Goal: Transaction & Acquisition: Download file/media

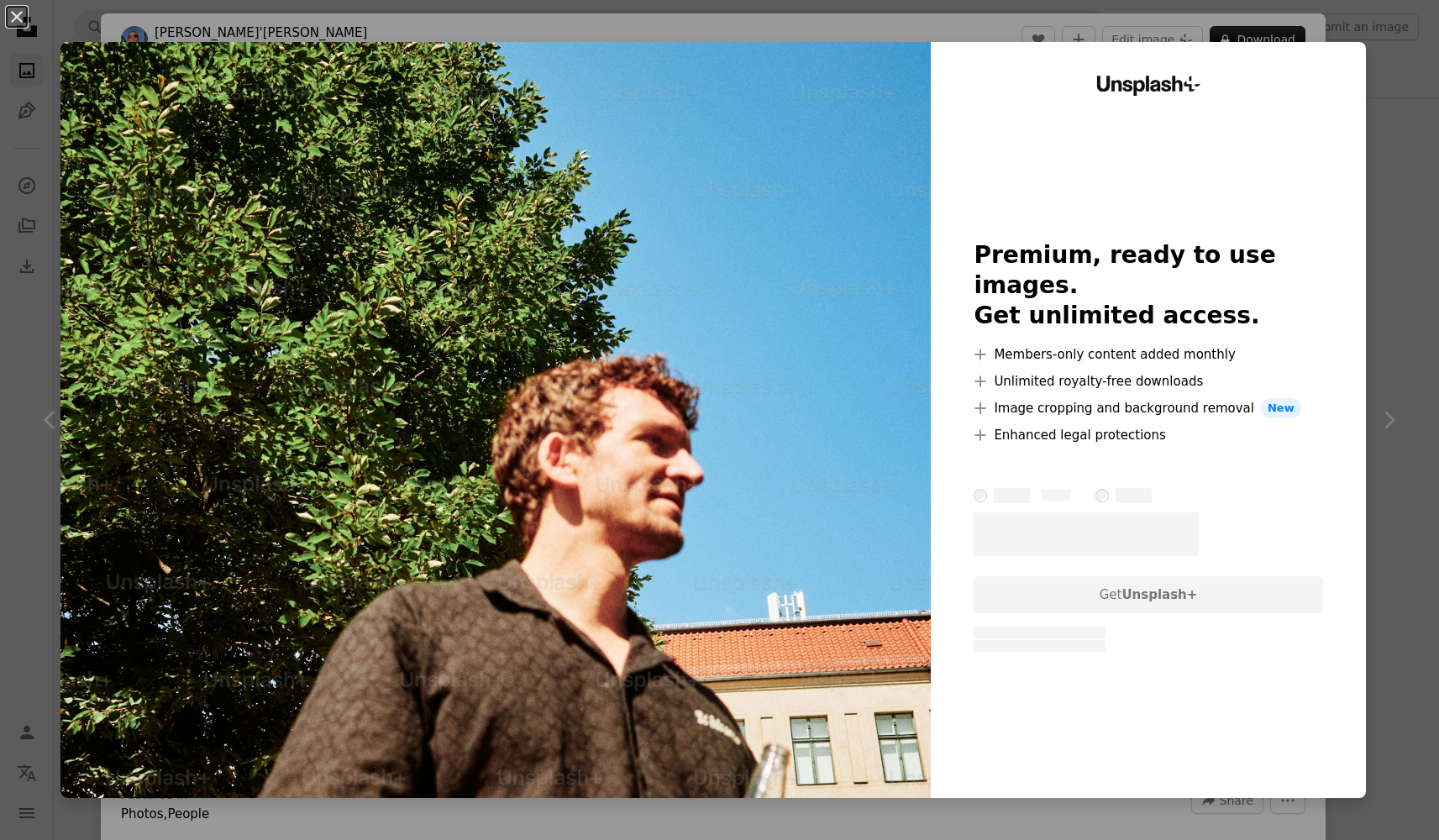
scroll to position [2914, 0]
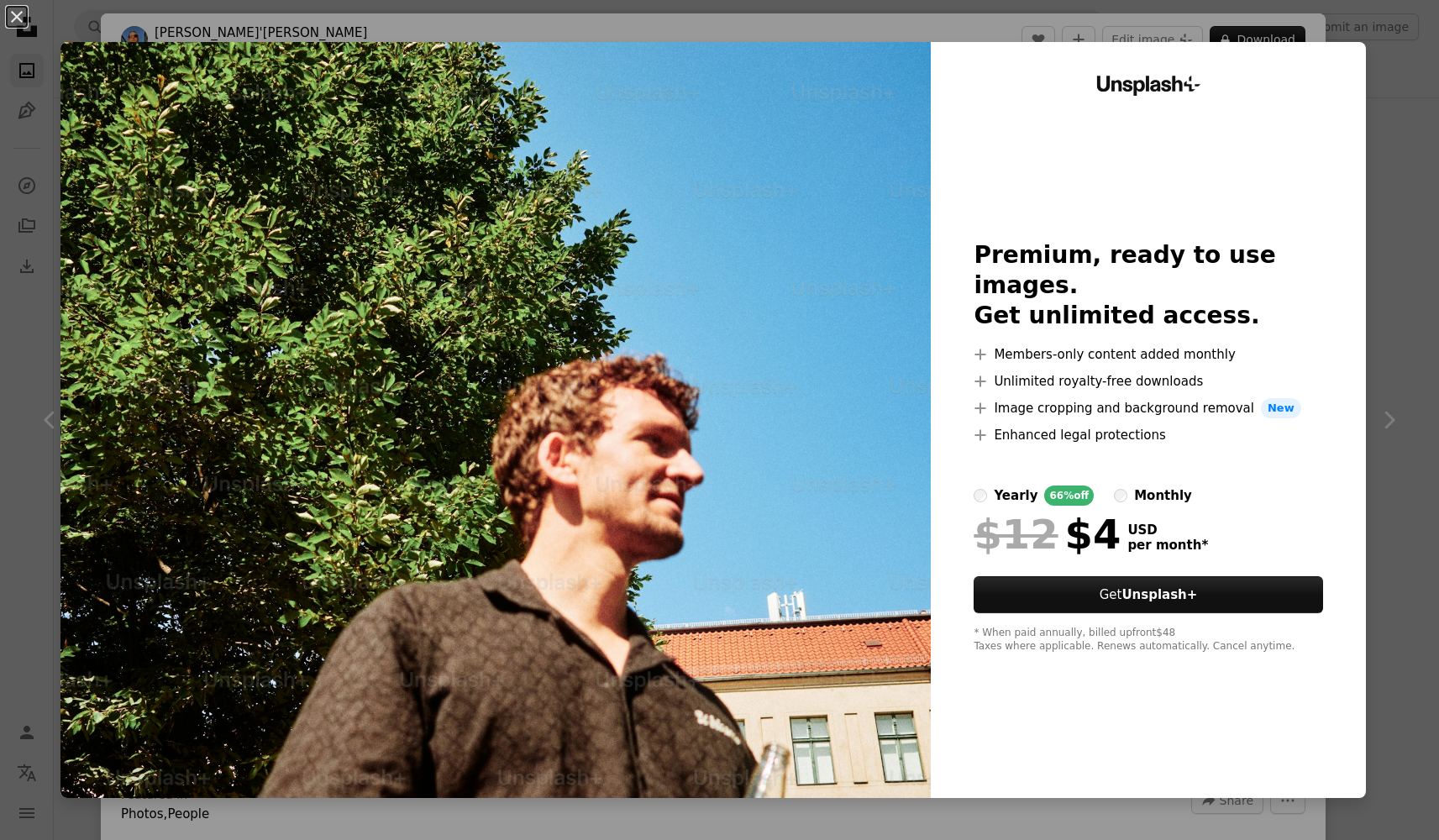
click at [1366, 184] on div "An X shape Unsplash+ Premium, ready to use images. Get unlimited access. A plus…" at bounding box center [719, 420] width 1439 height 840
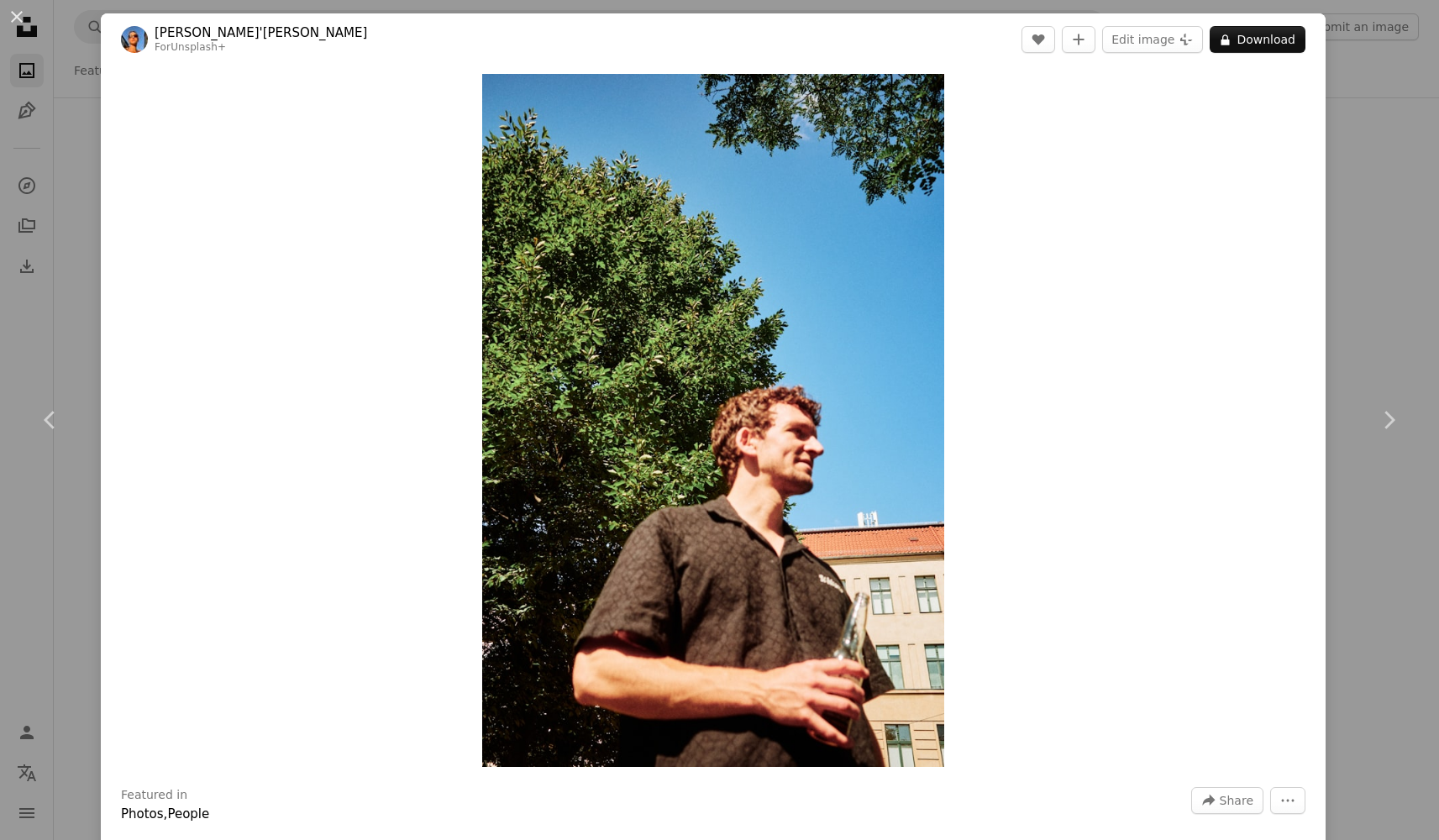
click at [1389, 176] on div "An X shape Chevron left Chevron right [PERSON_NAME]'[PERSON_NAME] For Unsplash+…" at bounding box center [719, 420] width 1439 height 840
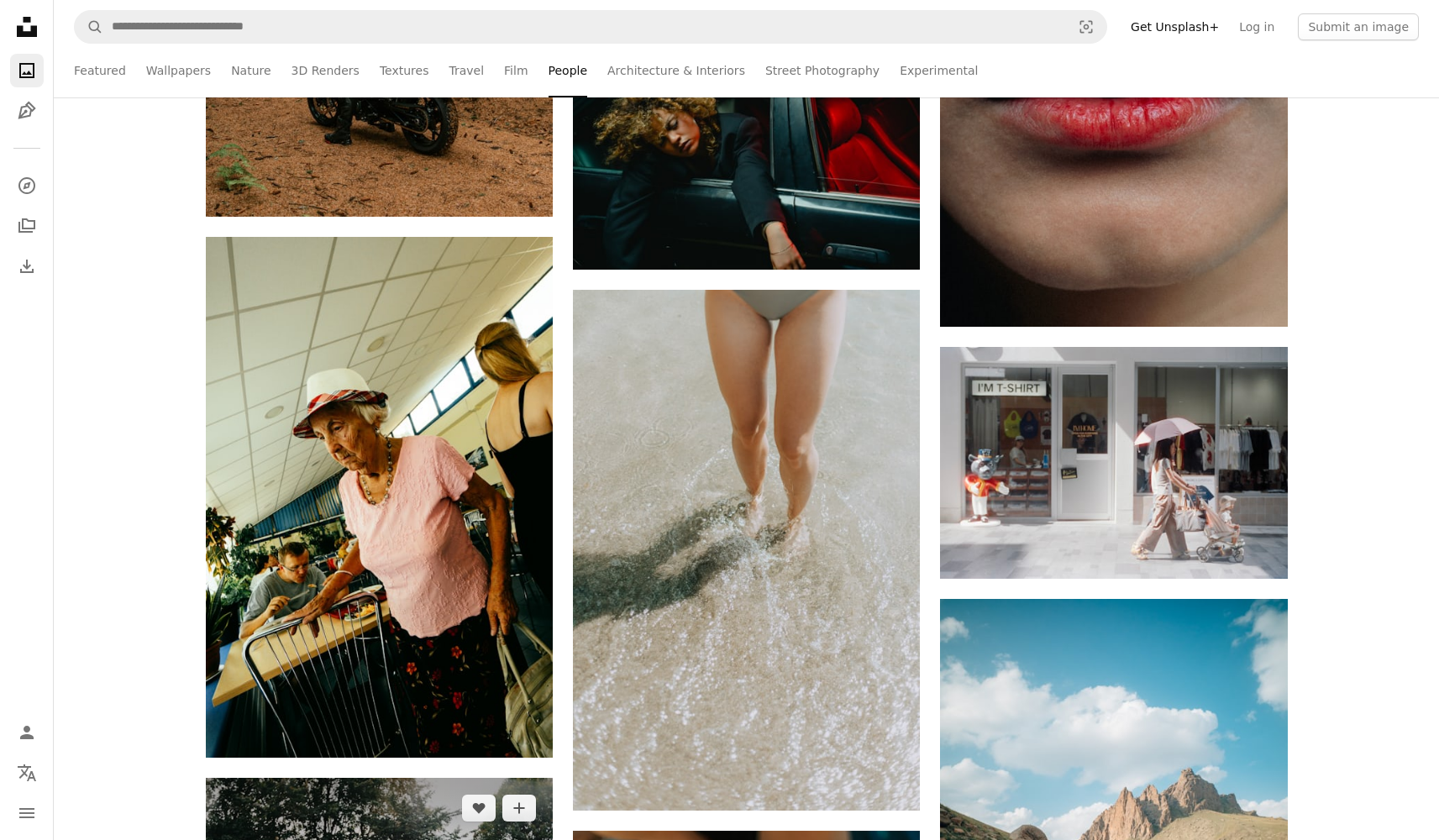
scroll to position [2184, 0]
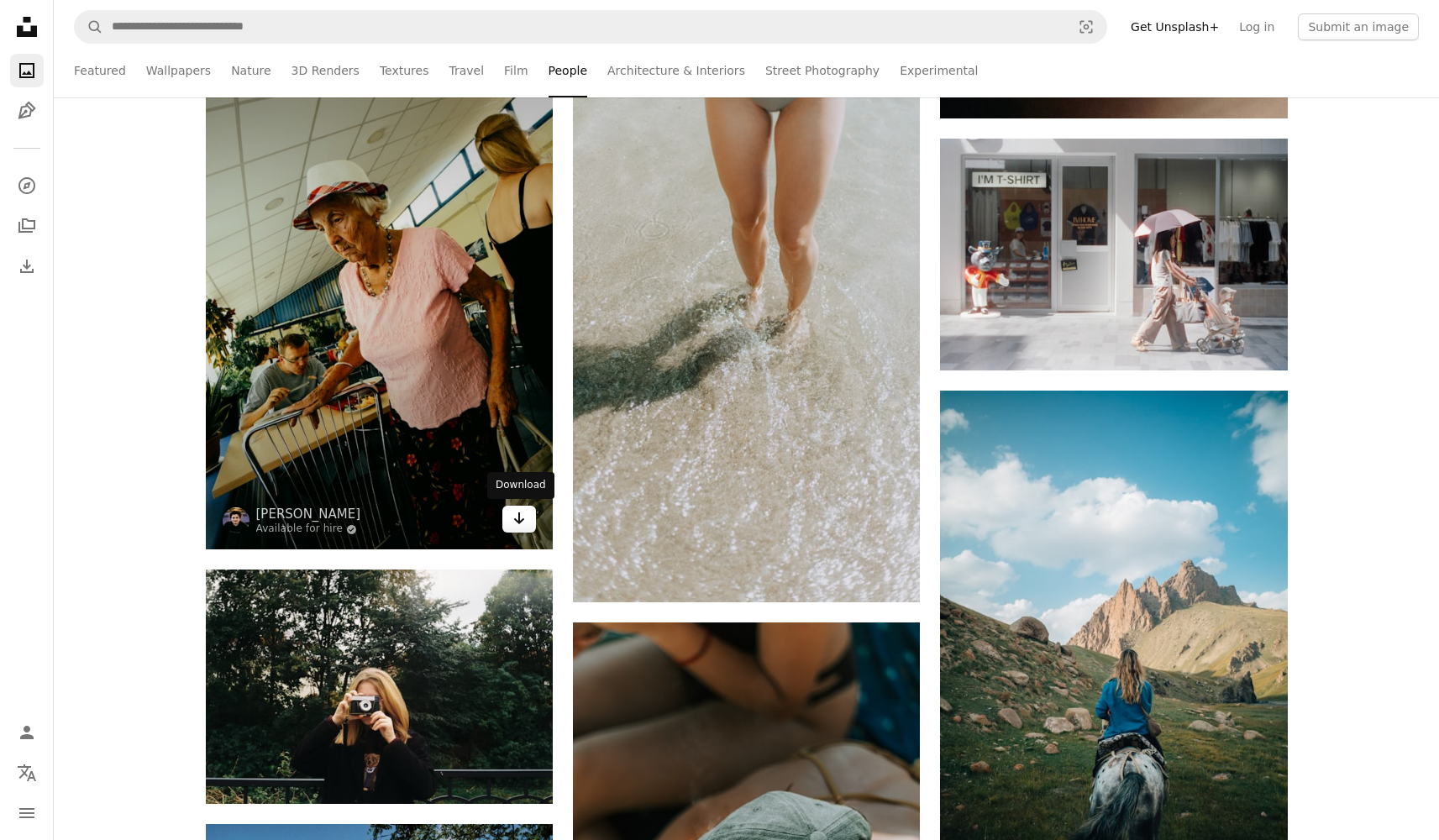
click at [512, 528] on icon "Arrow pointing down" at bounding box center [519, 518] width 14 height 20
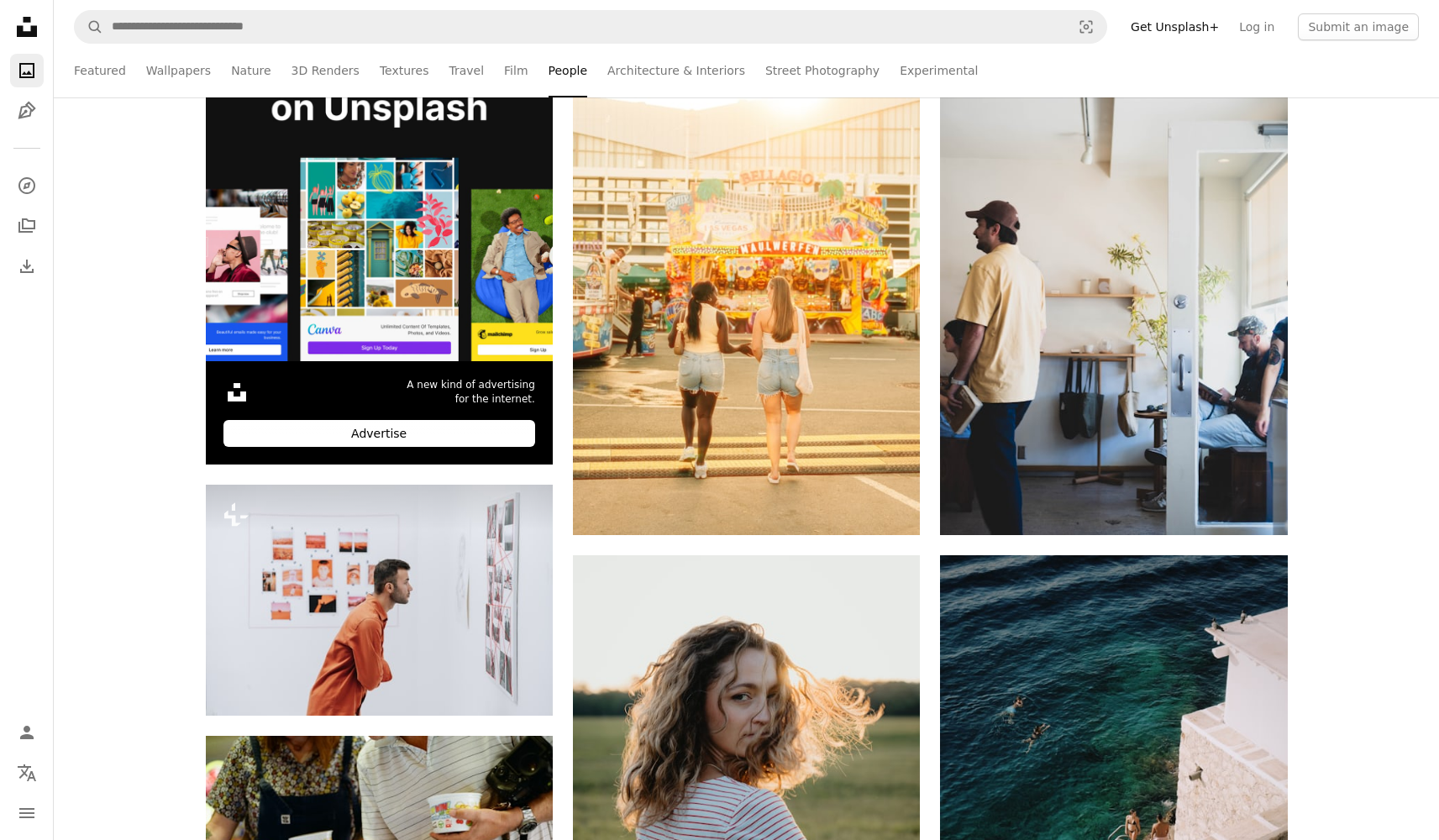
scroll to position [0, 0]
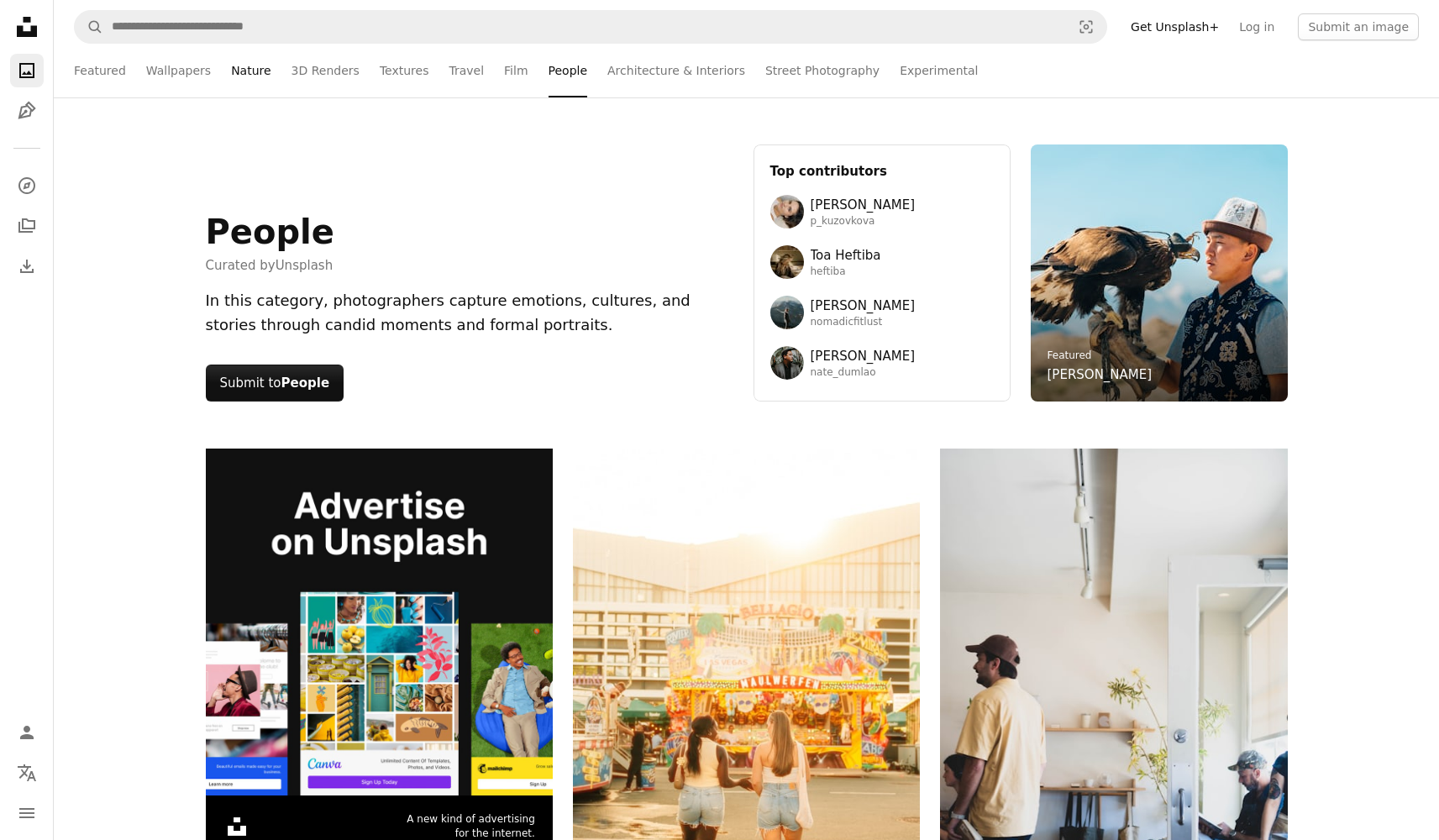
click at [231, 77] on link "Nature" at bounding box center [251, 70] width 40 height 54
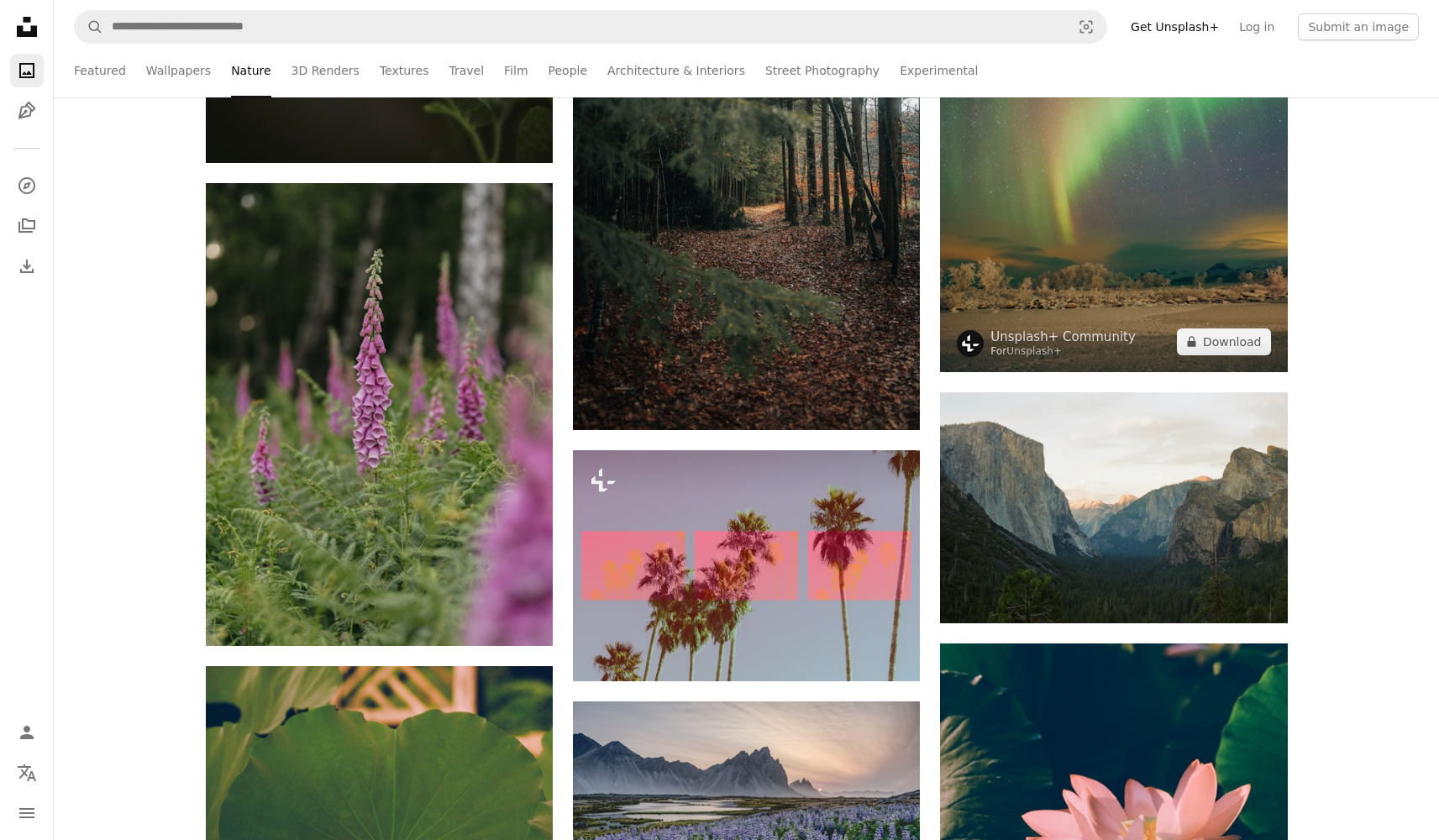
scroll to position [7039, 0]
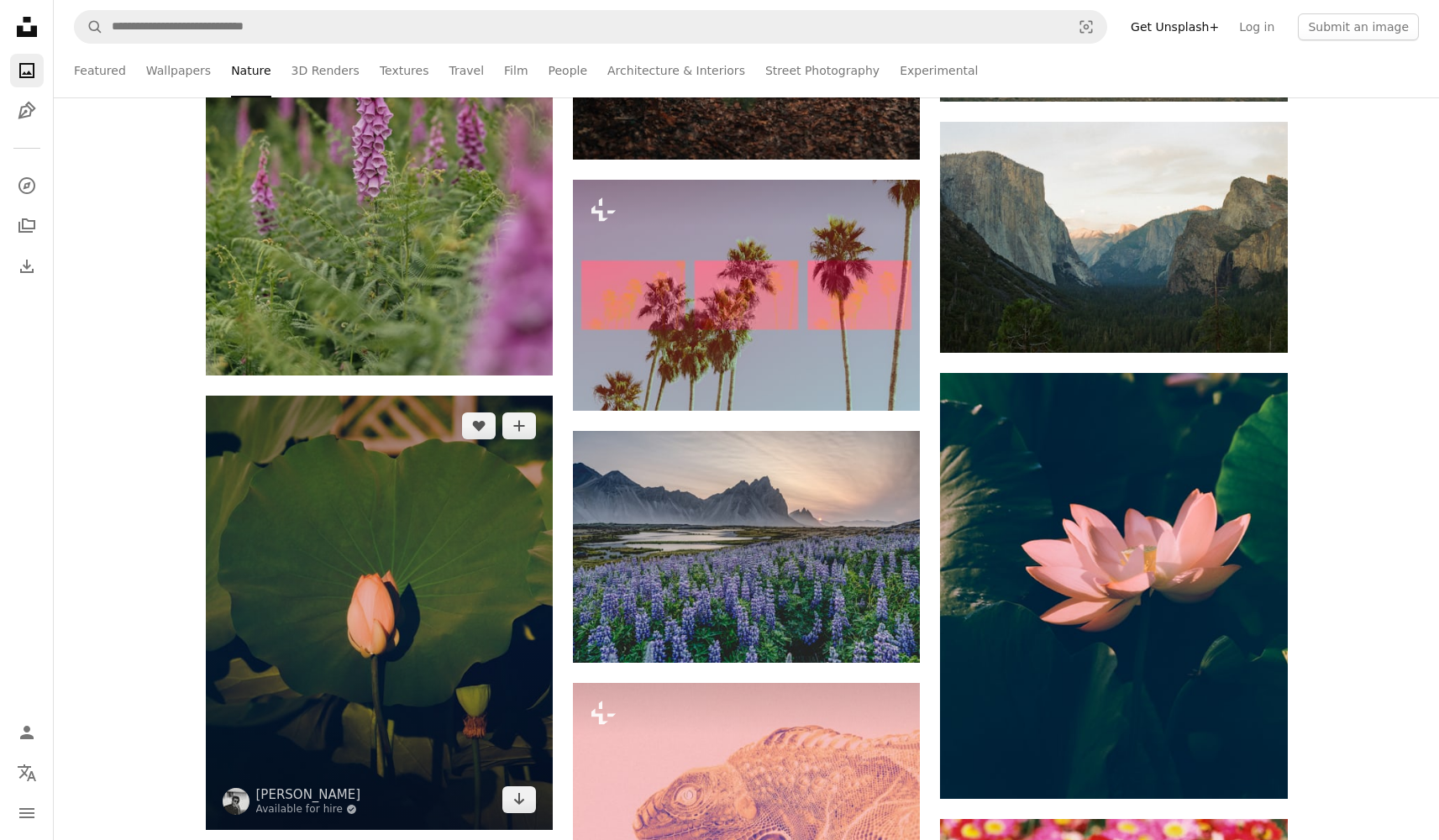
click at [319, 606] on img at bounding box center [379, 612] width 347 height 434
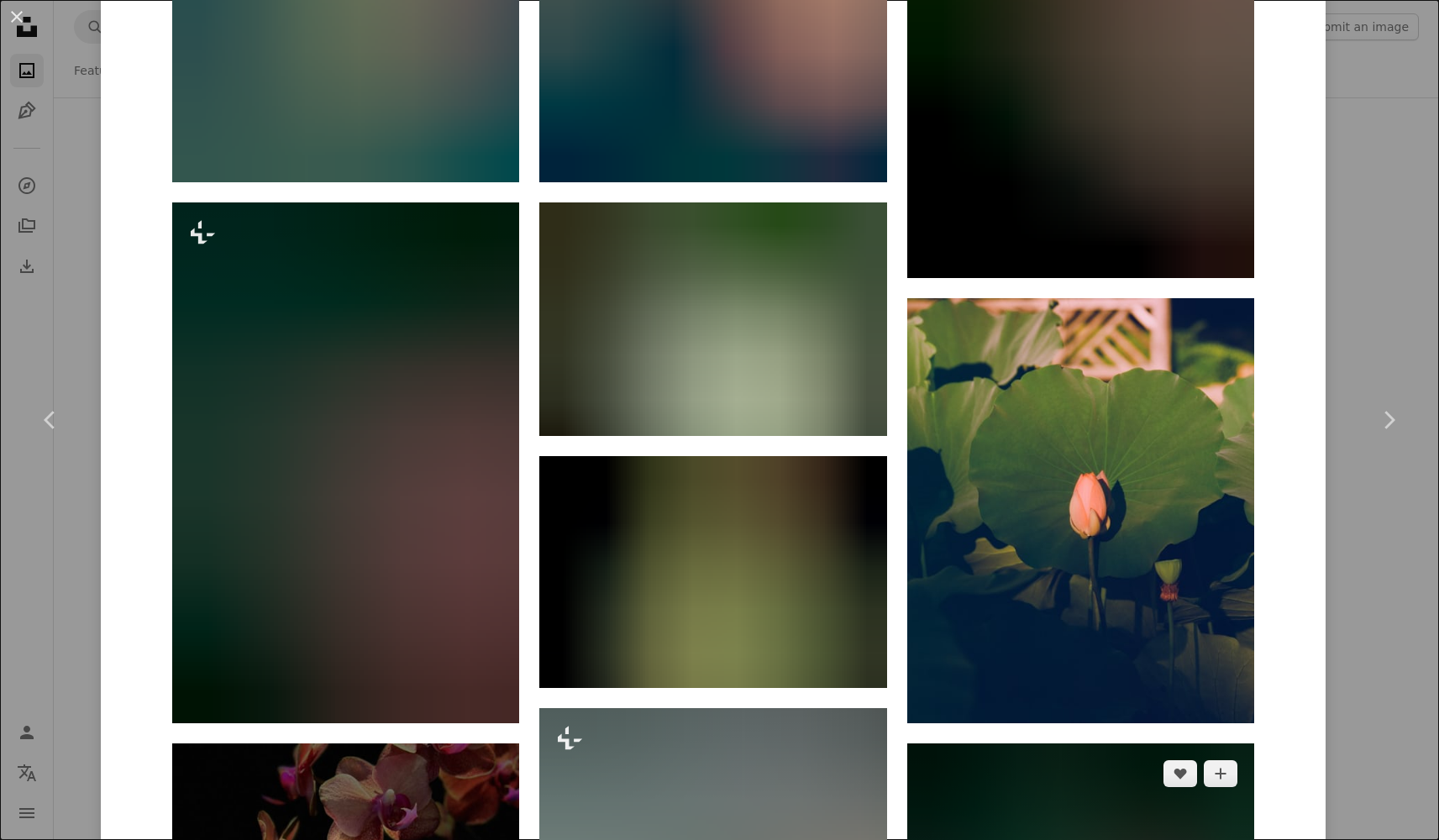
scroll to position [1888, 0]
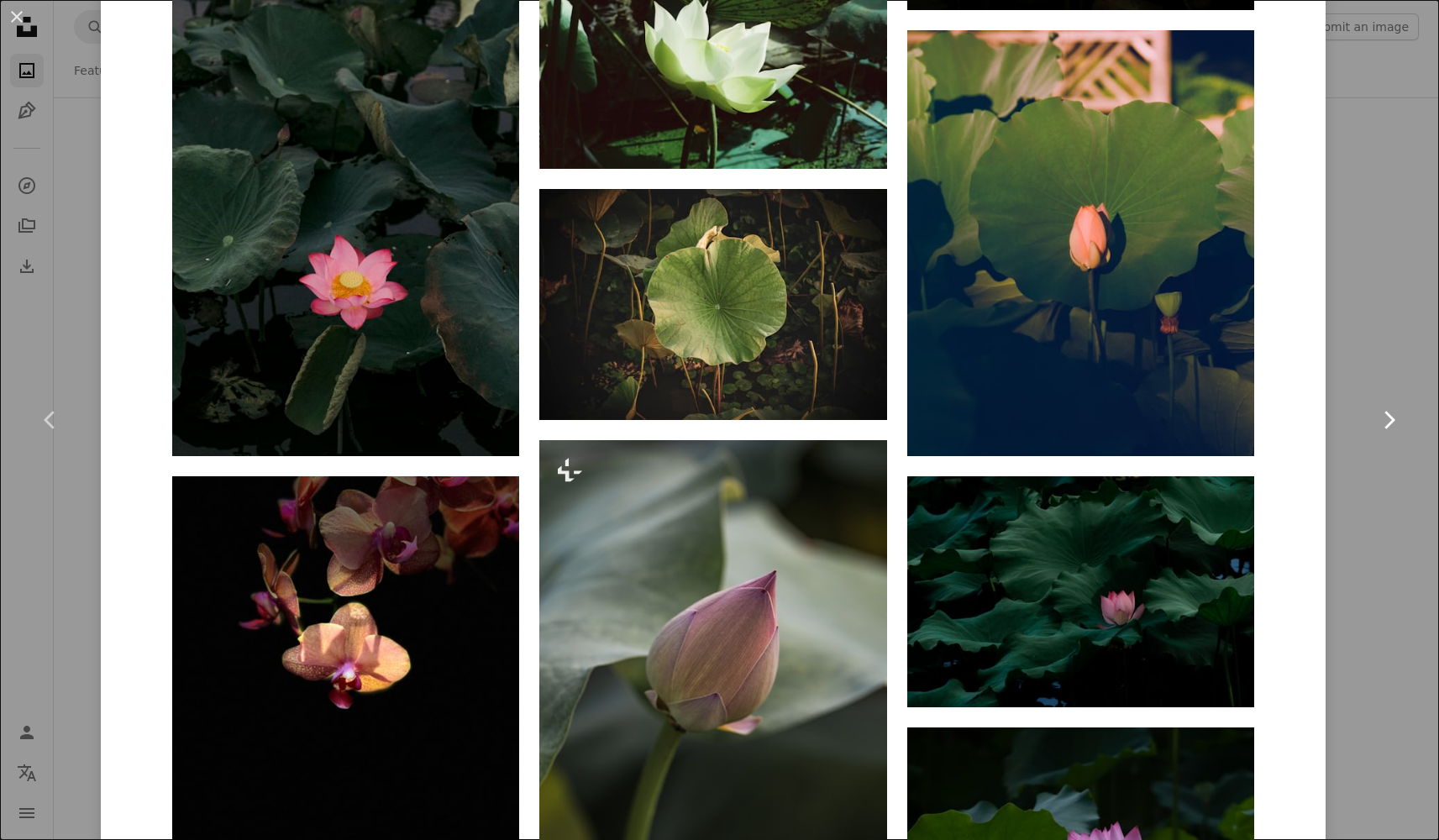
click at [1412, 431] on link "Chevron right" at bounding box center [1389, 420] width 101 height 161
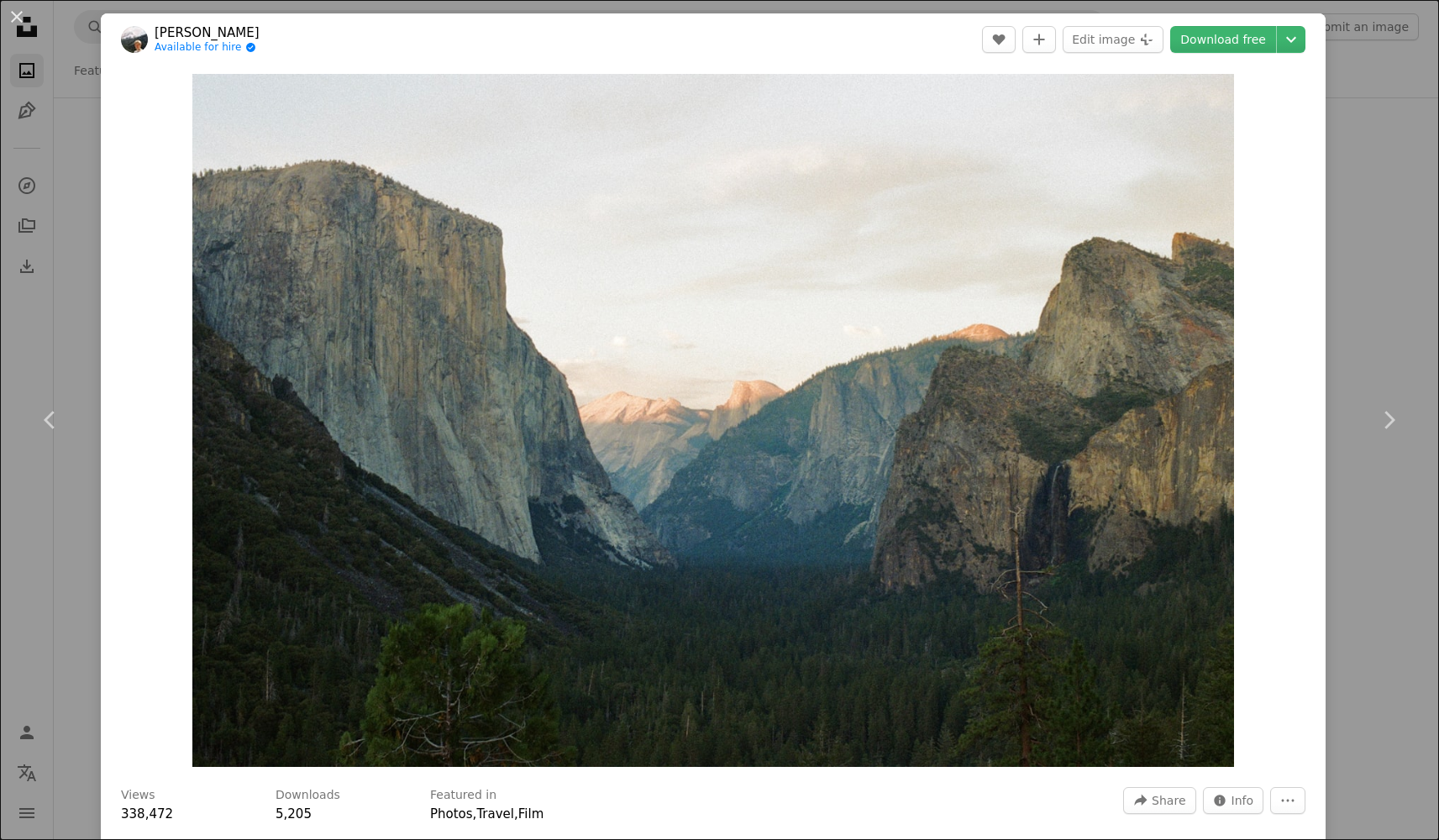
click at [1303, 263] on div "Zoom in" at bounding box center [714, 420] width 1225 height 710
click at [1359, 227] on div "An X shape Chevron left Chevron right [PERSON_NAME] Available for hire A checkm…" at bounding box center [719, 420] width 1439 height 840
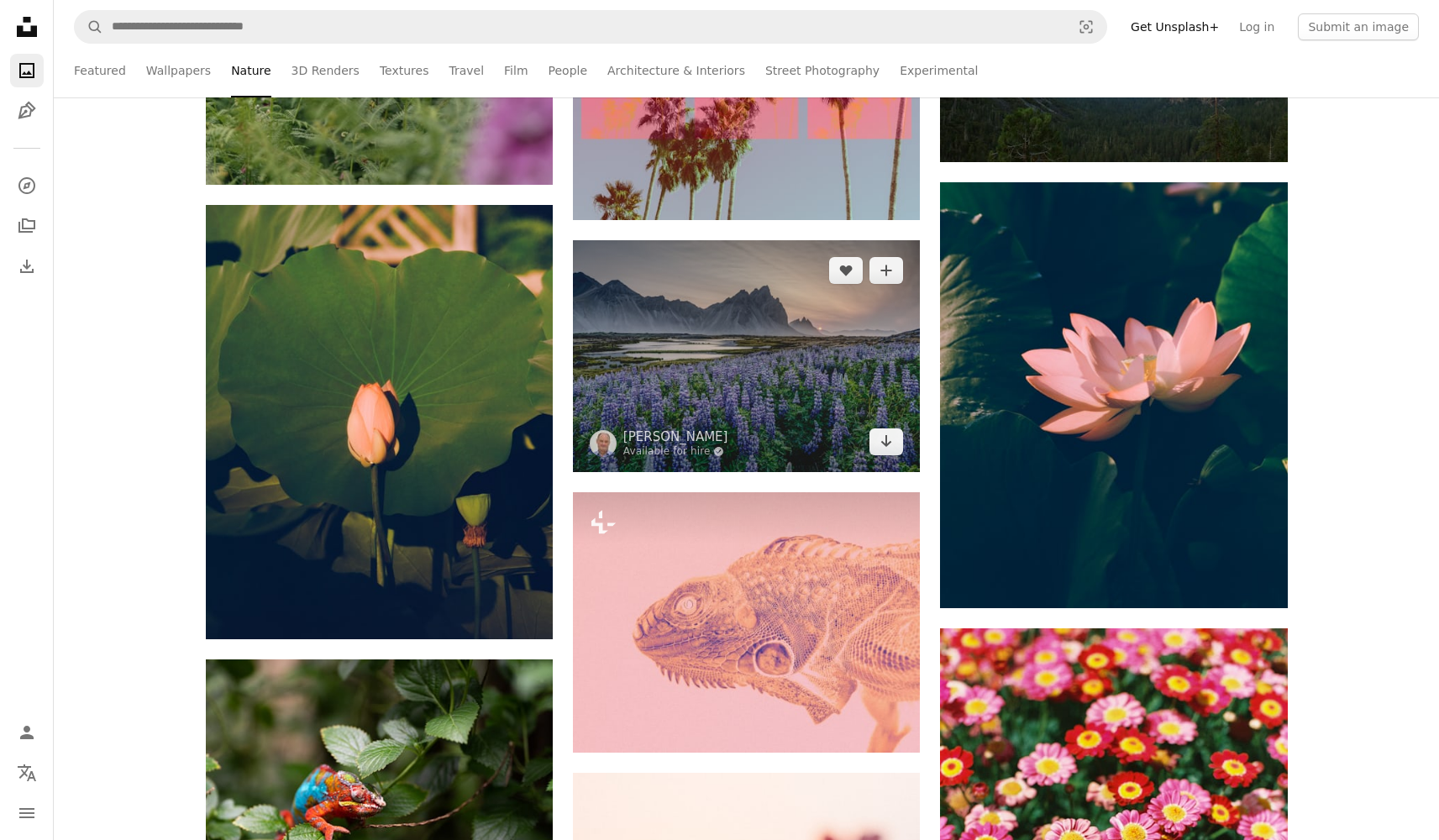
scroll to position [7431, 0]
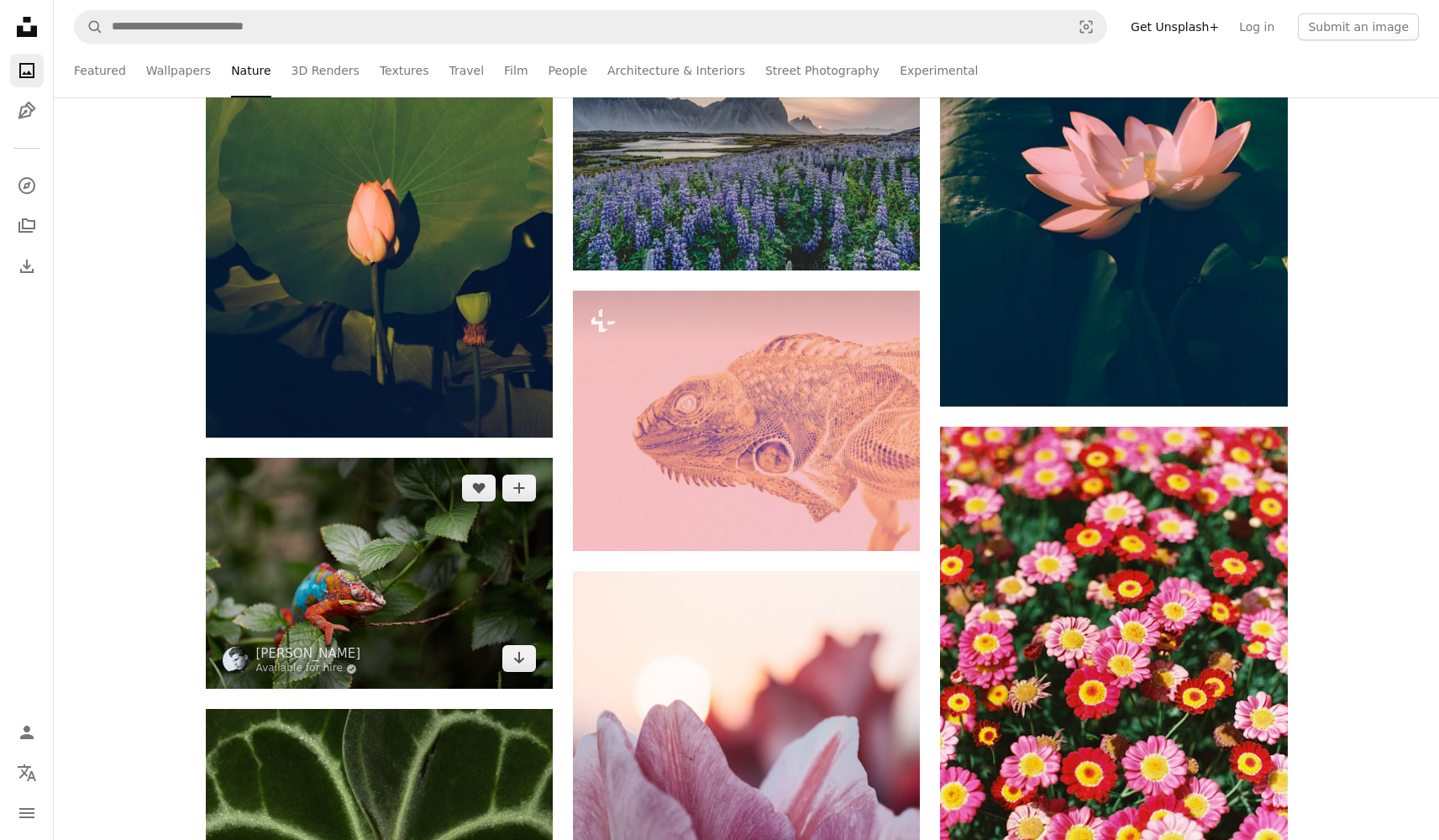
click at [327, 577] on img at bounding box center [379, 573] width 347 height 231
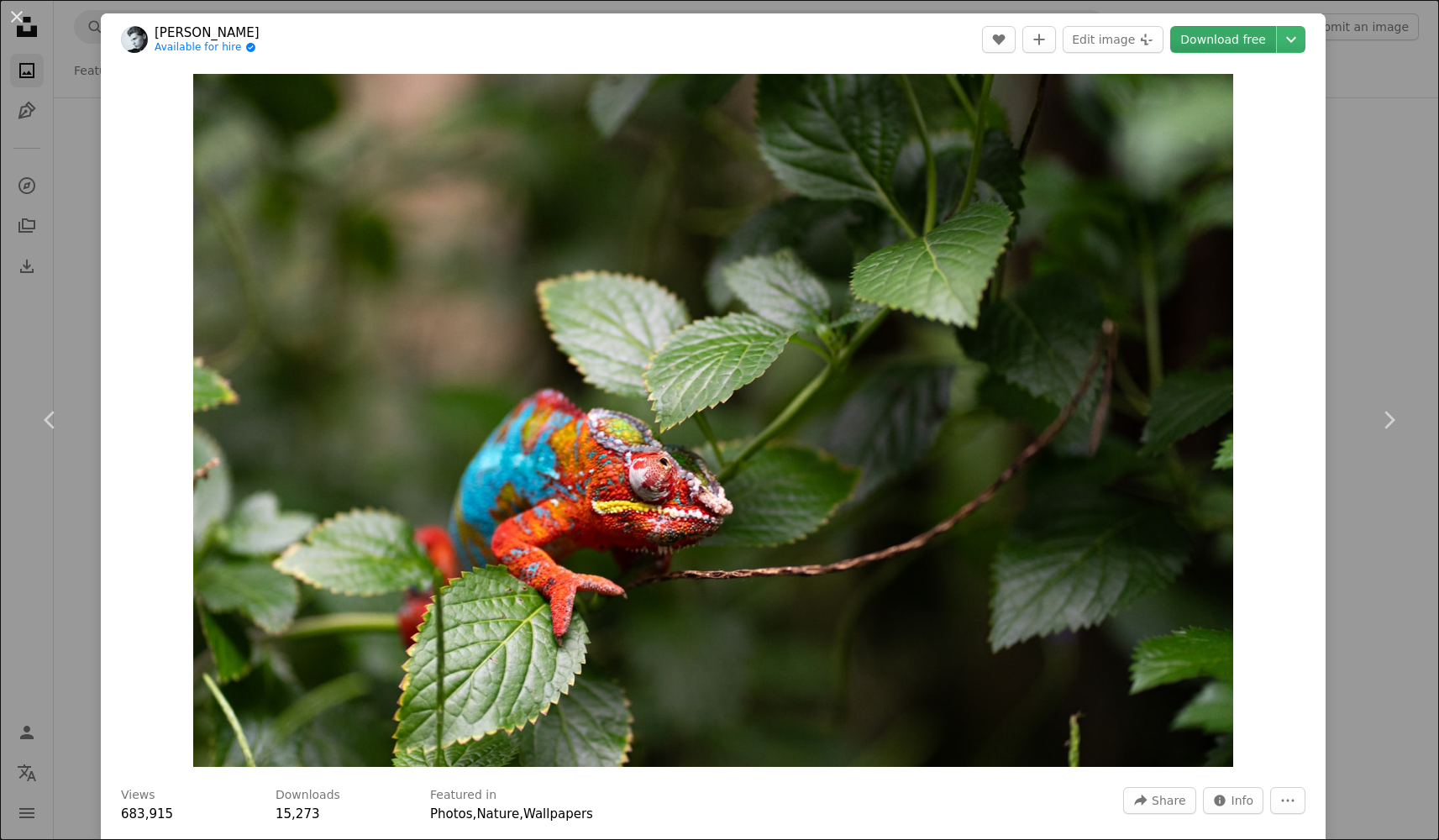
click at [1241, 37] on link "Download free" at bounding box center [1224, 39] width 106 height 27
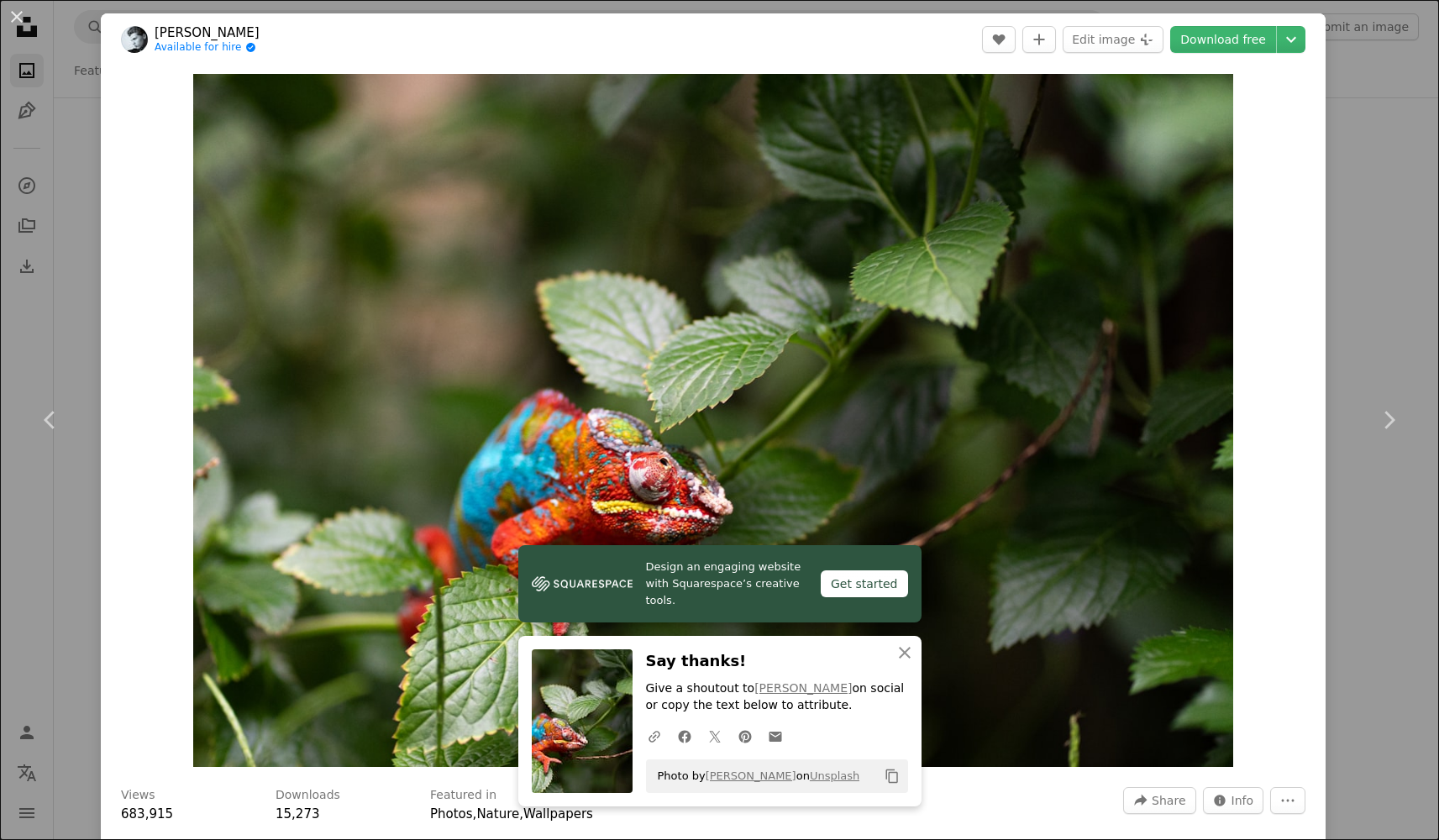
click at [1378, 333] on div "An X shape Chevron left Chevron right Design an engaging website with Squarespa…" at bounding box center [719, 420] width 1439 height 840
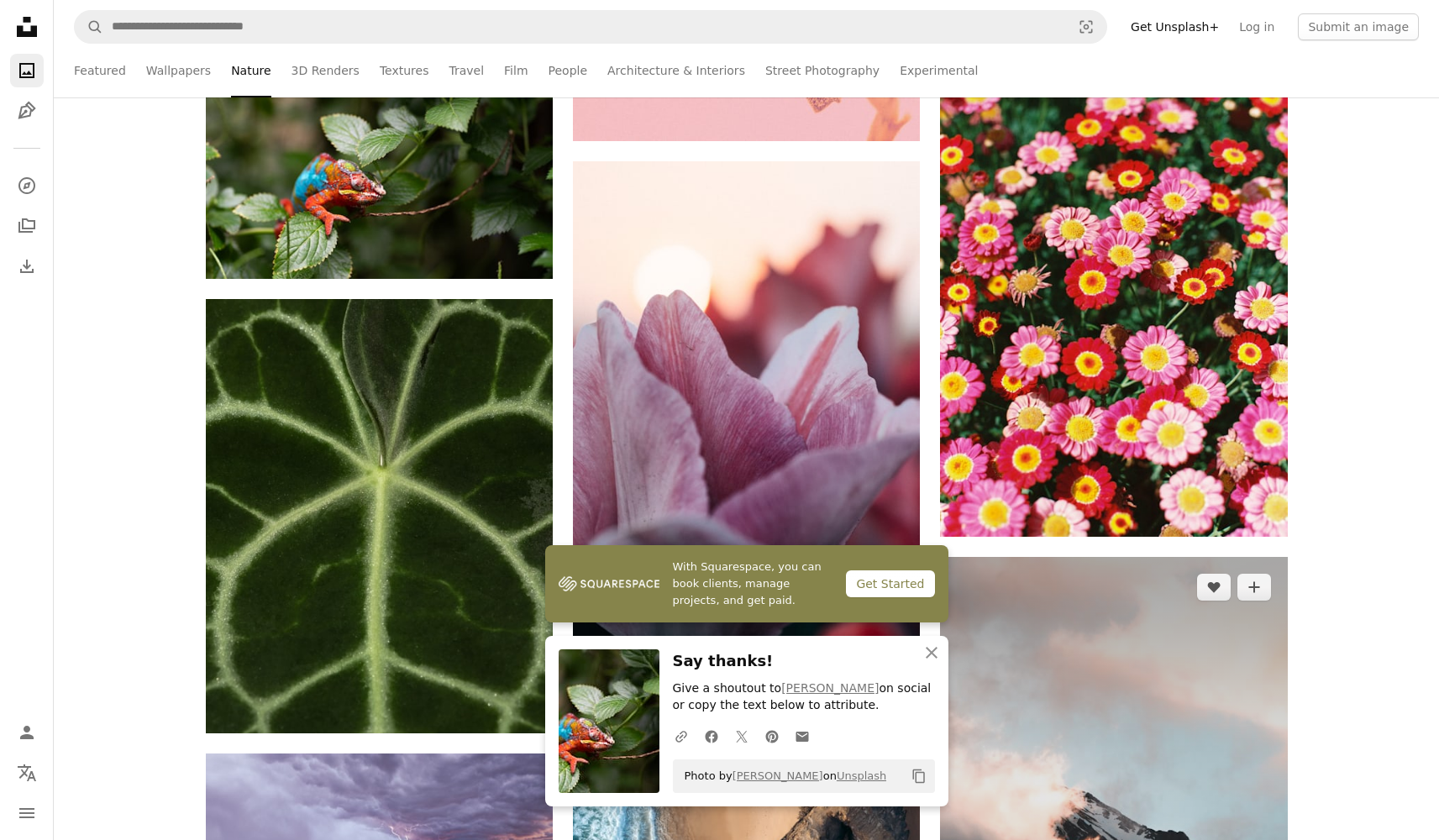
scroll to position [7881, 0]
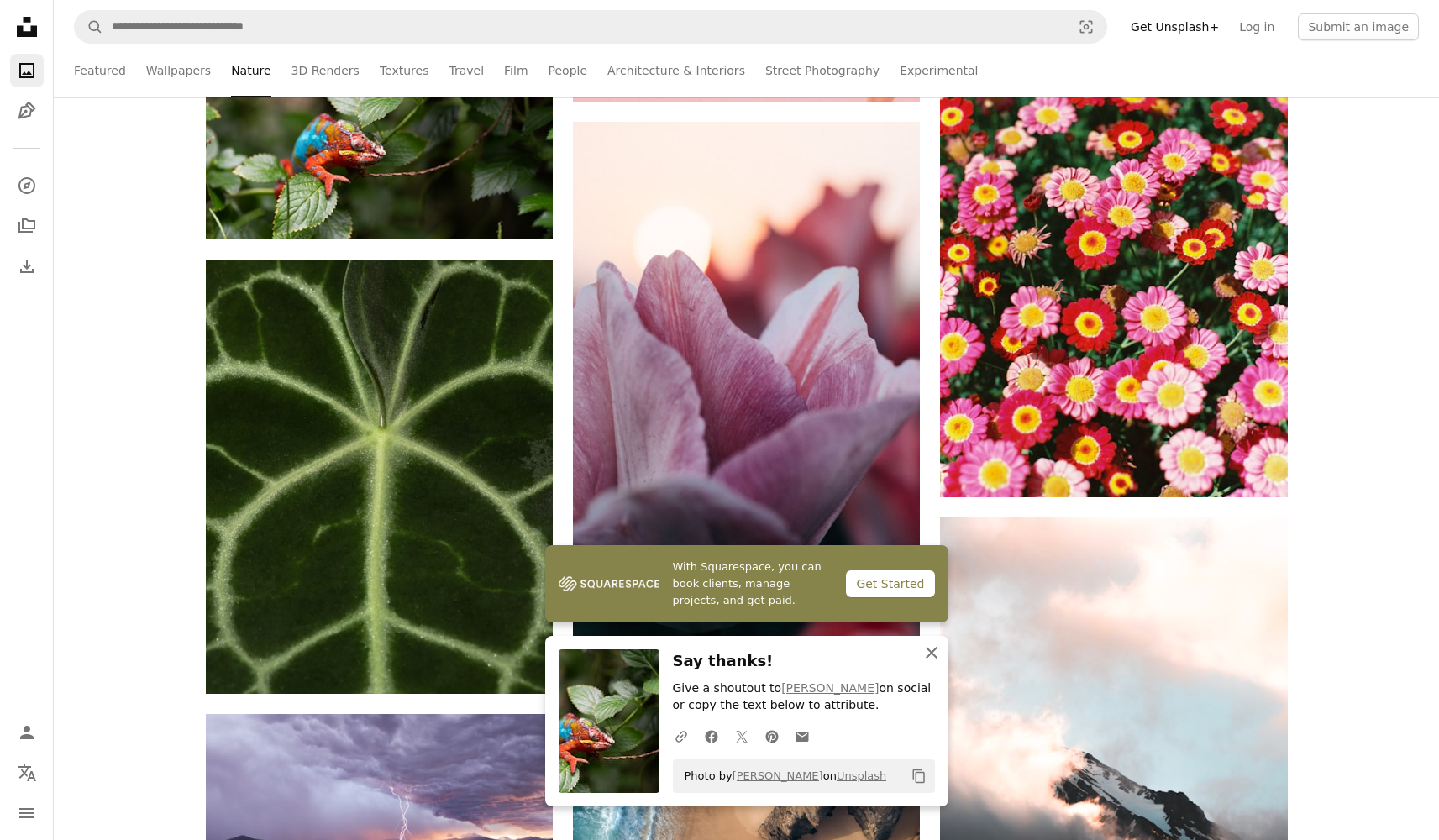
click at [932, 657] on icon "An X shape" at bounding box center [931, 652] width 20 height 20
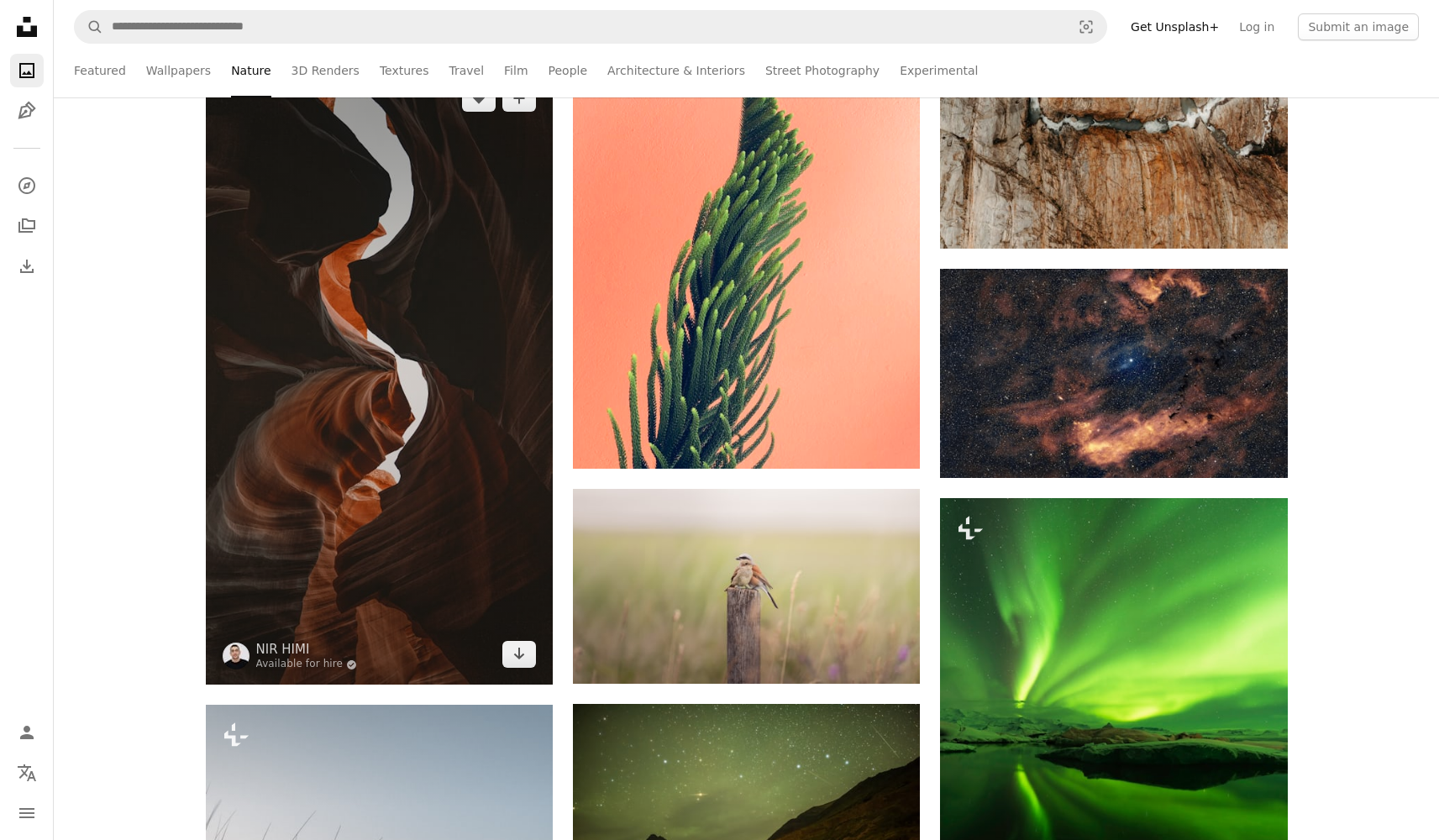
scroll to position [11444, 0]
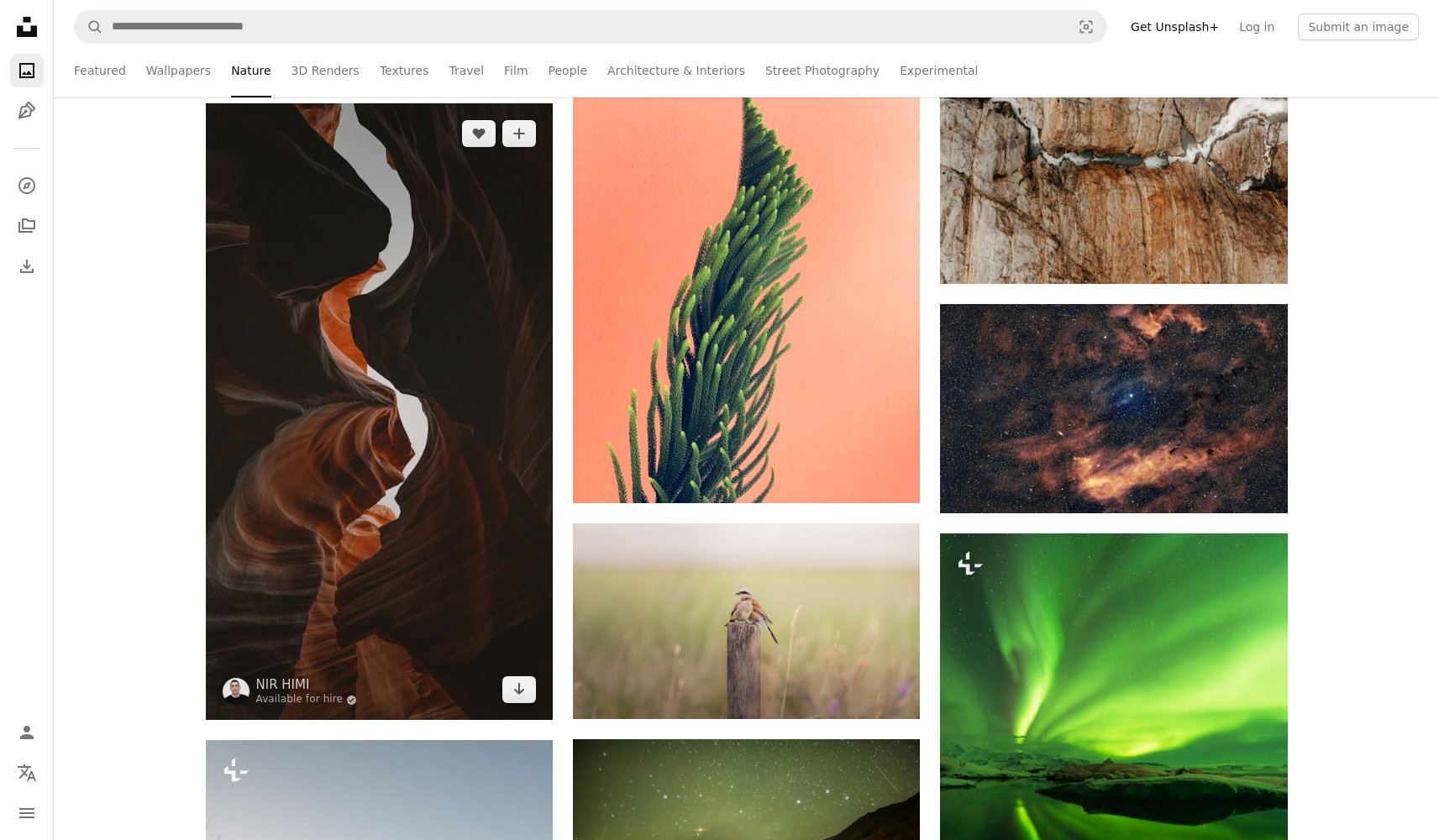
click at [481, 365] on img at bounding box center [379, 411] width 347 height 617
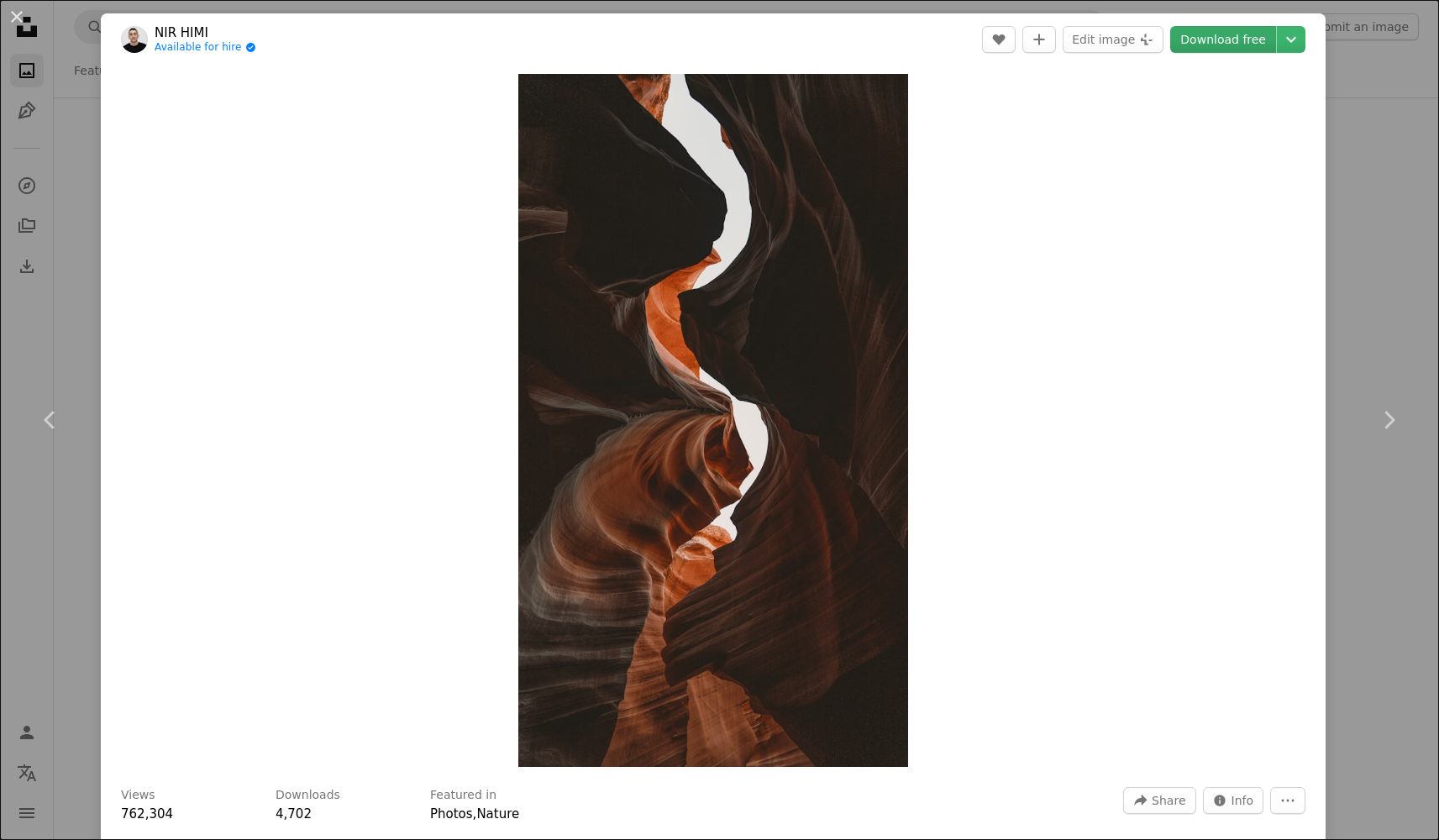
click at [1256, 43] on link "Download free" at bounding box center [1224, 39] width 106 height 27
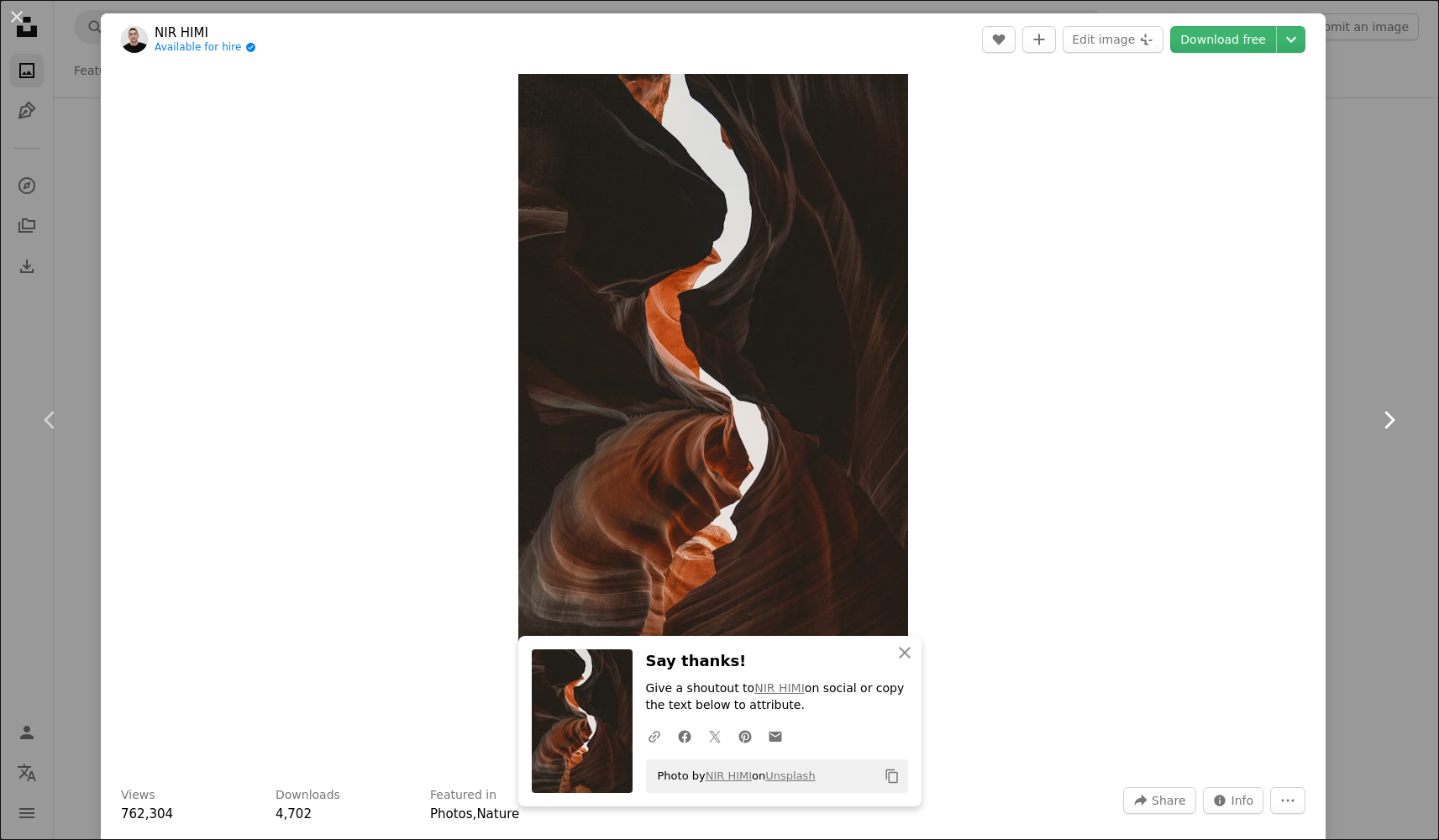
click at [1391, 354] on link "Chevron right" at bounding box center [1389, 420] width 101 height 161
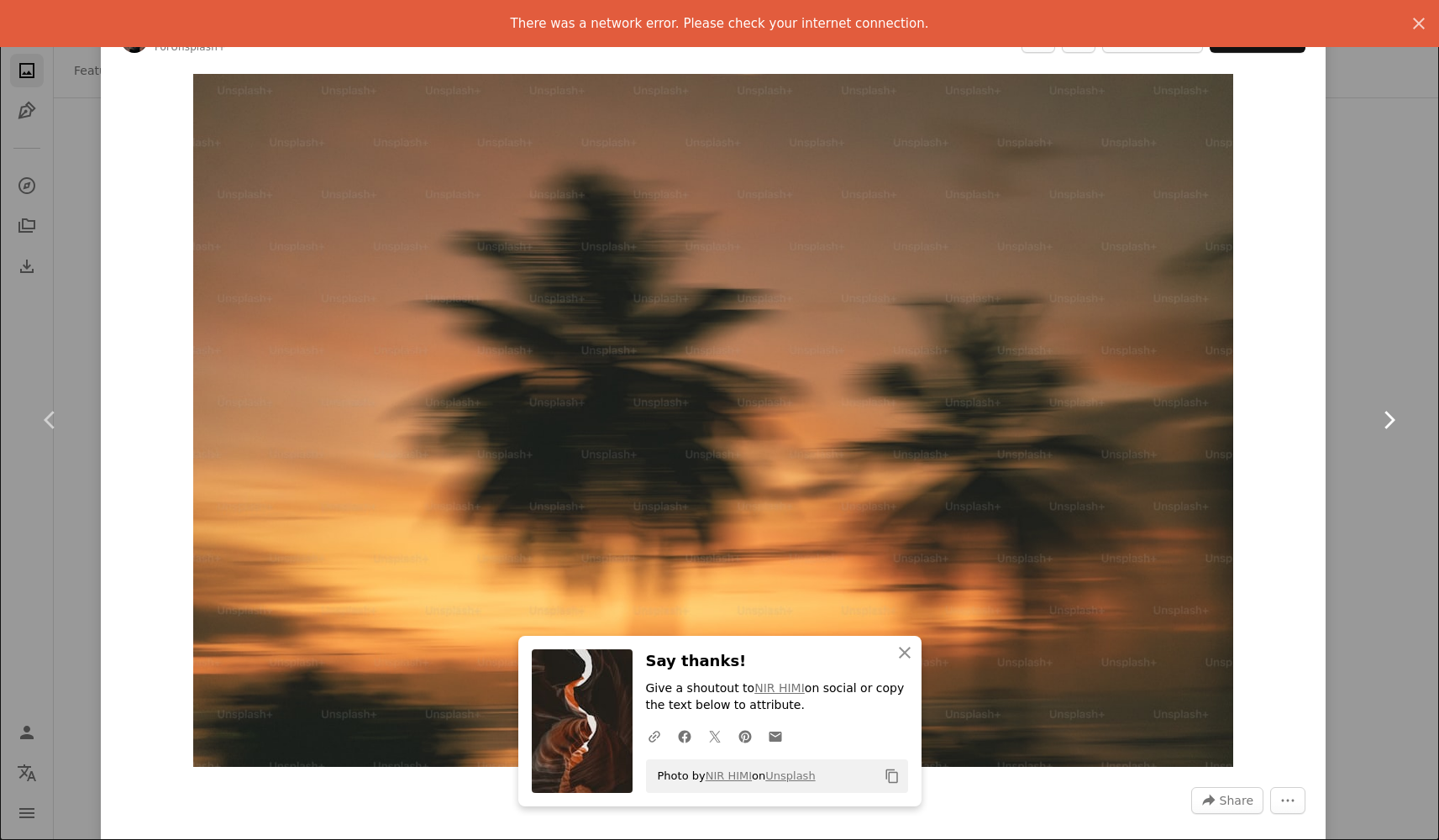
click at [1376, 355] on link "Chevron right" at bounding box center [1389, 420] width 101 height 161
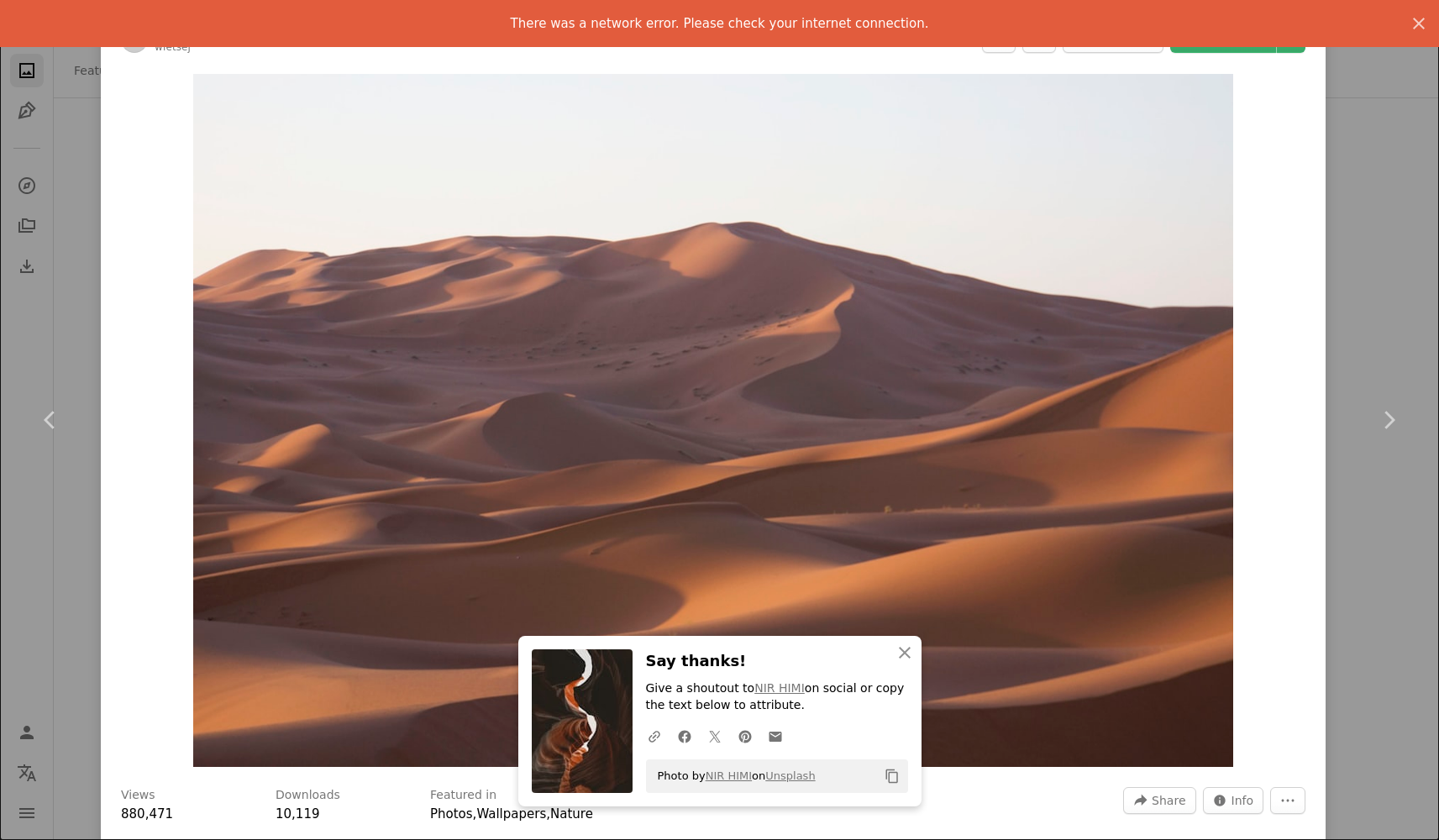
click at [1382, 150] on div "An X shape Chevron left Chevron right There was a network error. Please check y…" at bounding box center [719, 420] width 1439 height 840
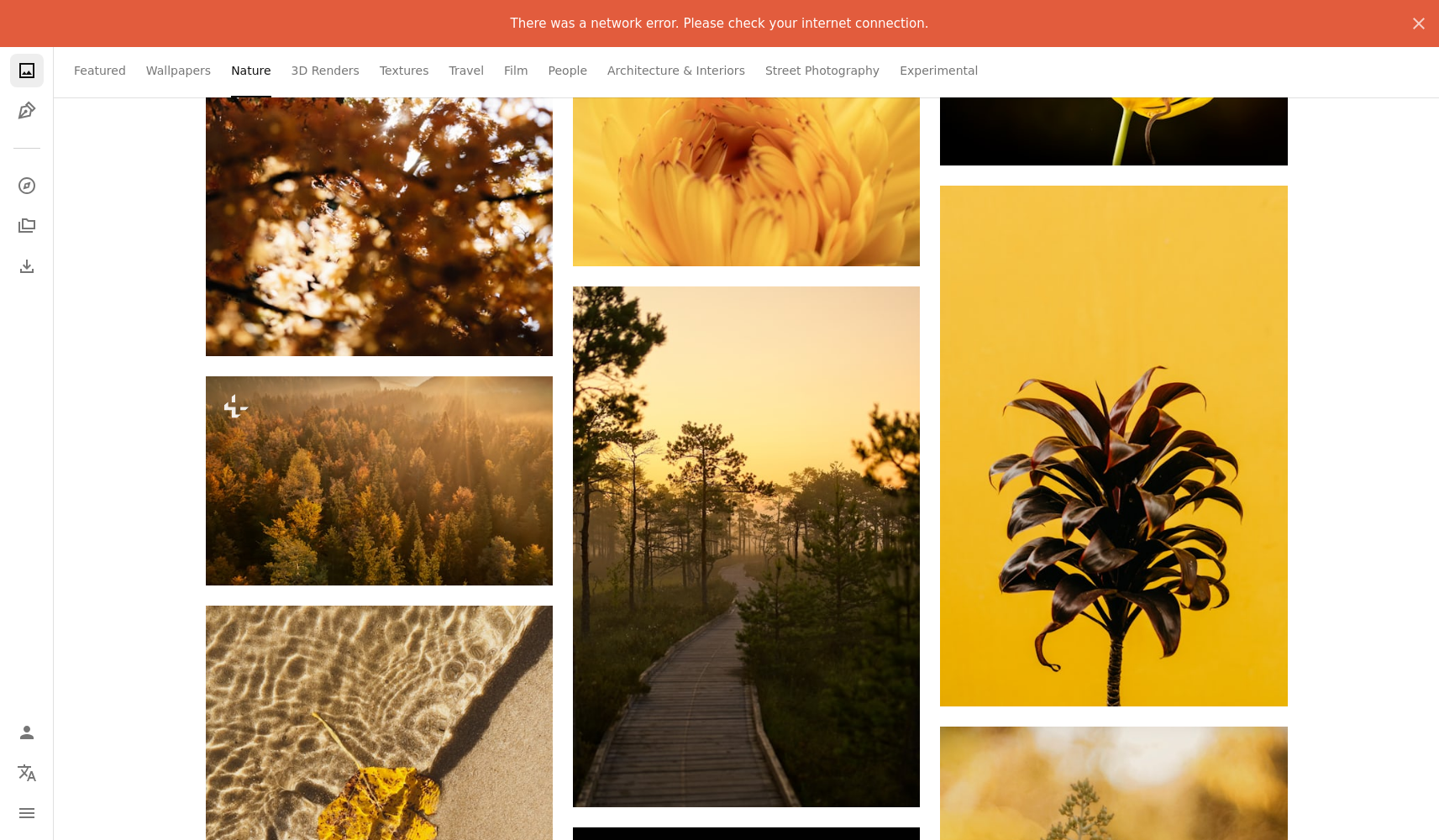
scroll to position [15038, 0]
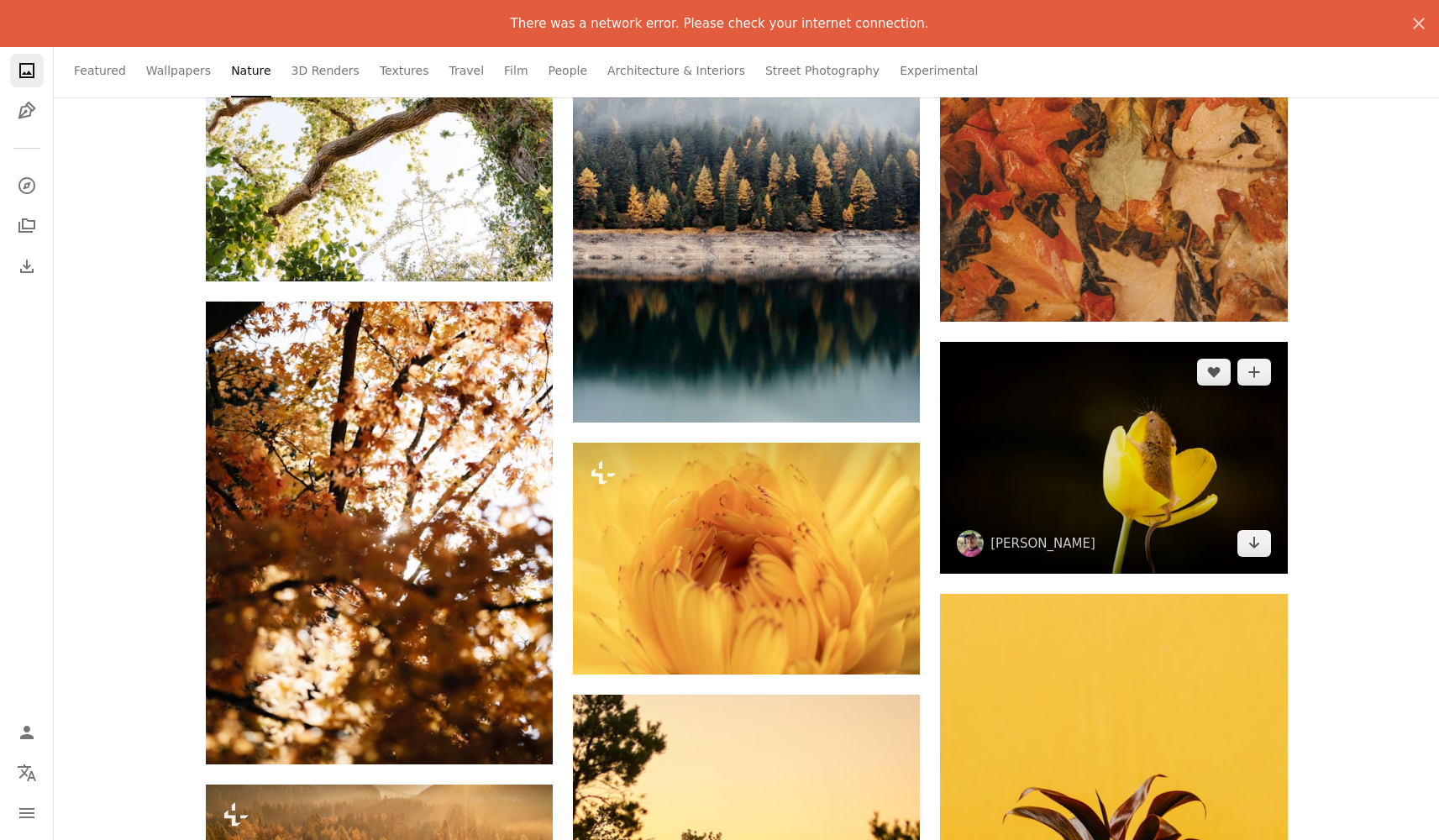
click at [1059, 439] on img at bounding box center [1114, 457] width 347 height 231
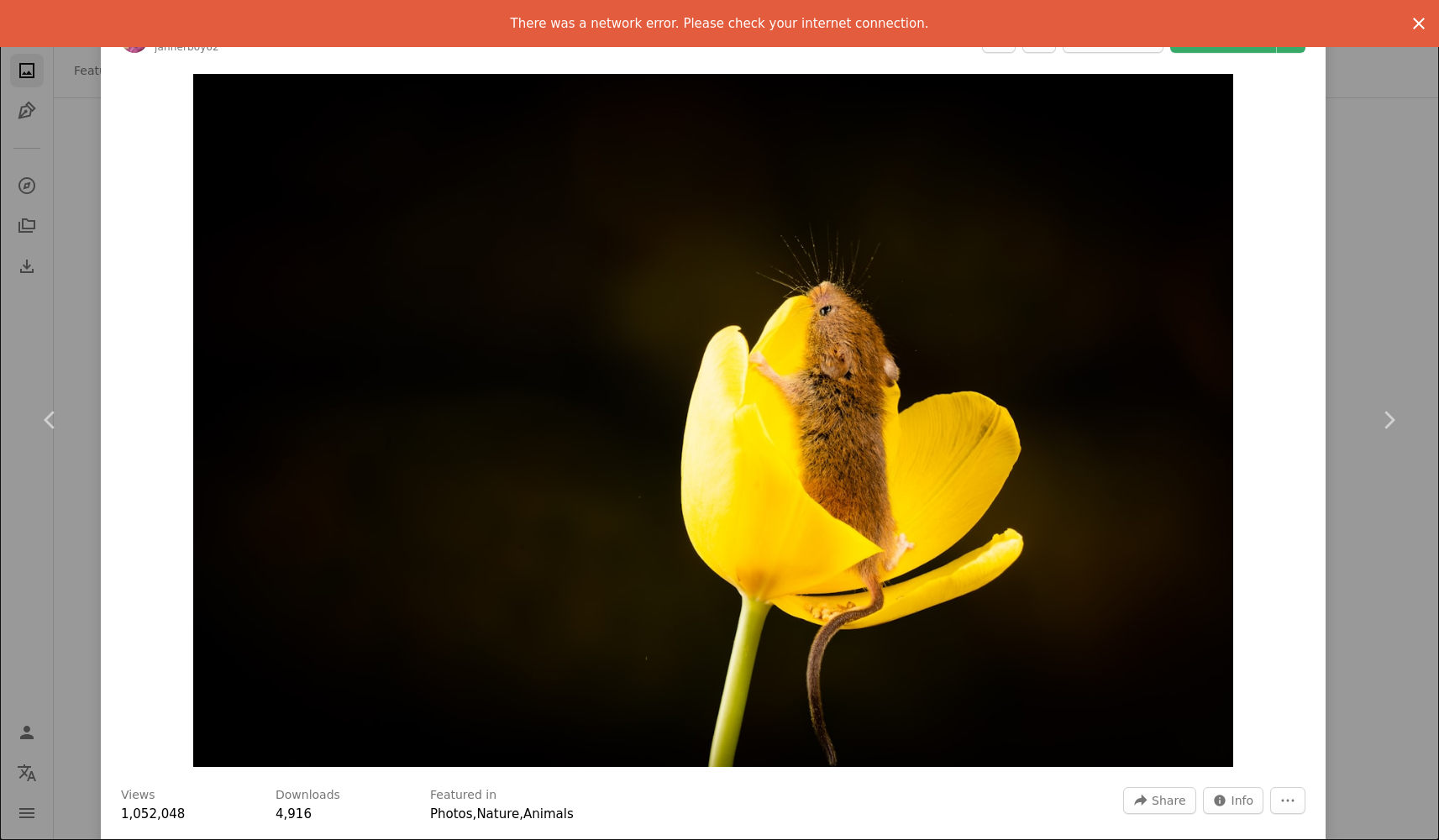
click at [1423, 19] on icon "button" at bounding box center [1419, 23] width 12 height 12
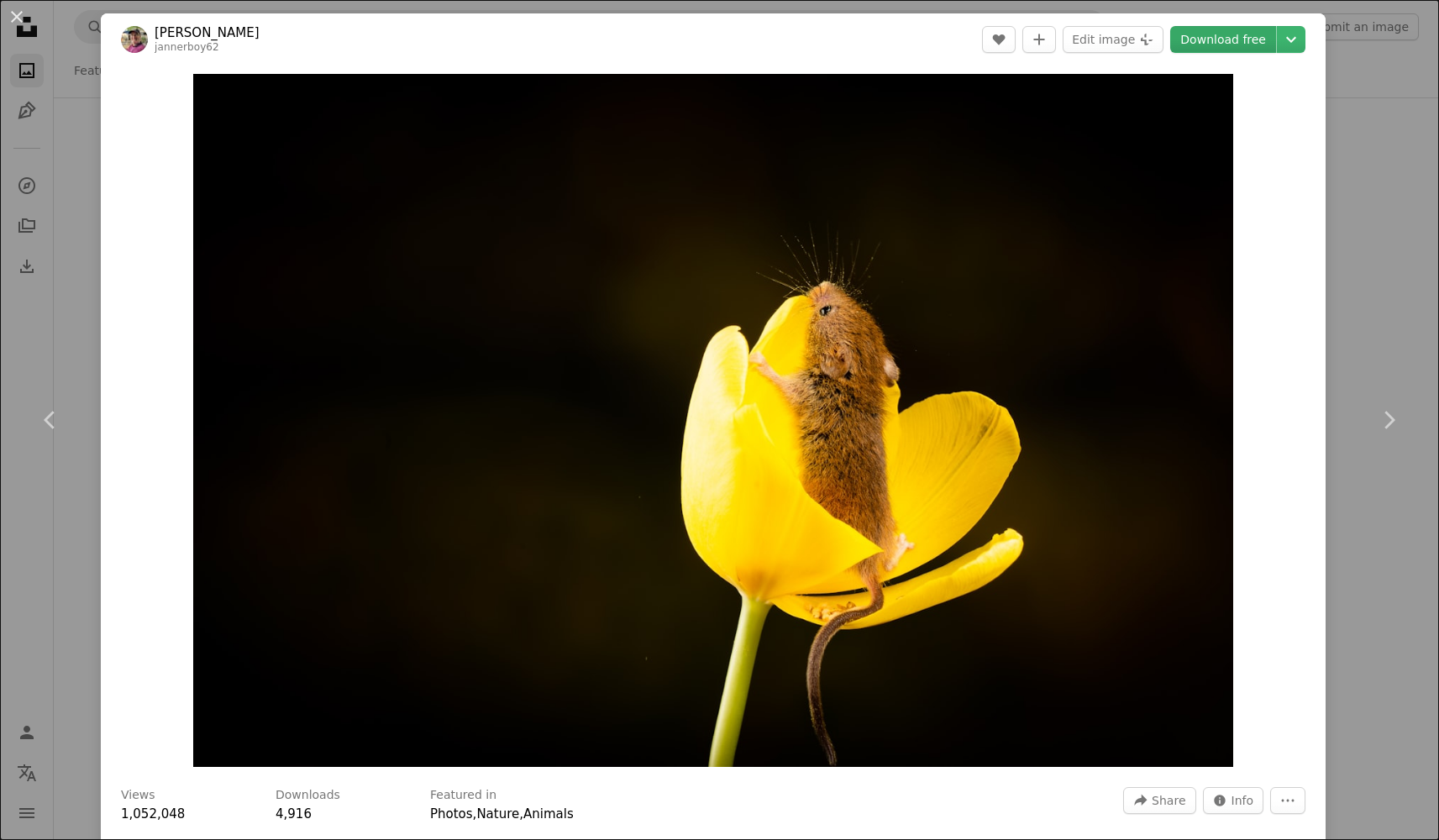
click at [1224, 35] on link "Download free" at bounding box center [1224, 39] width 106 height 27
